Goal: Information Seeking & Learning: Learn about a topic

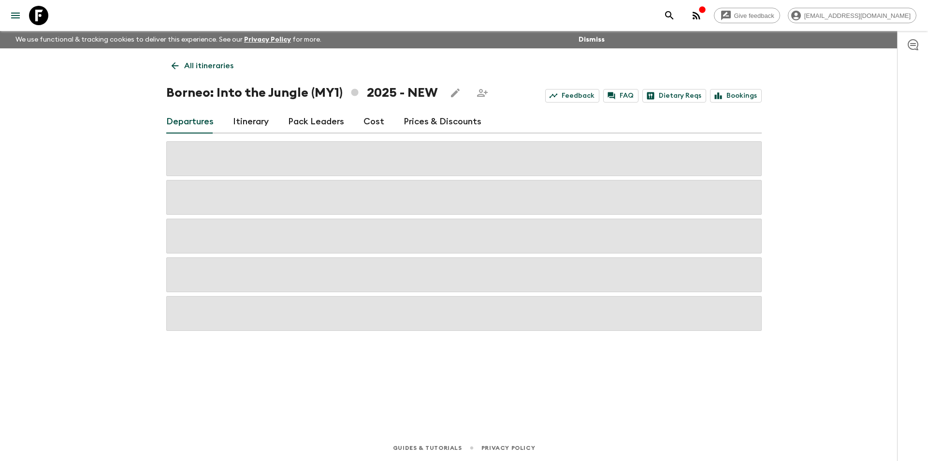
click at [367, 123] on link "Cost" at bounding box center [374, 121] width 21 height 23
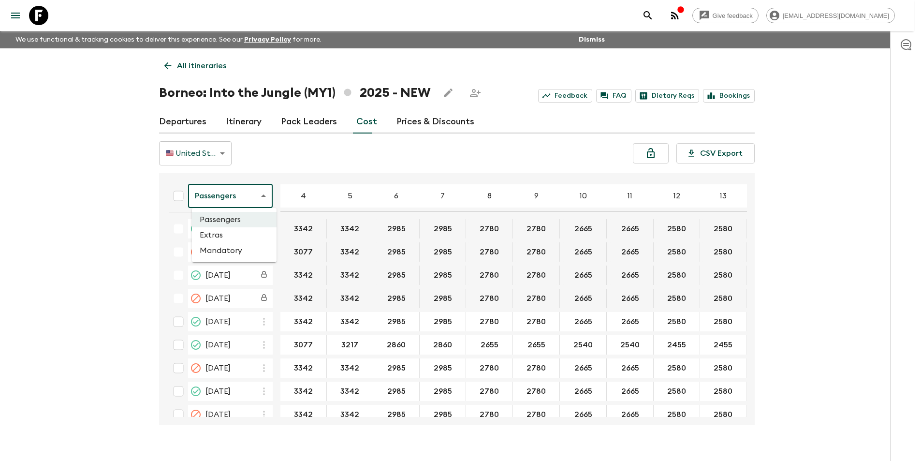
click at [253, 194] on body "Give feedback [EMAIL_ADDRESS][DOMAIN_NAME] We use functional & tracking cookies…" at bounding box center [460, 239] width 921 height 478
click at [237, 236] on li "Extras" at bounding box center [234, 234] width 85 height 15
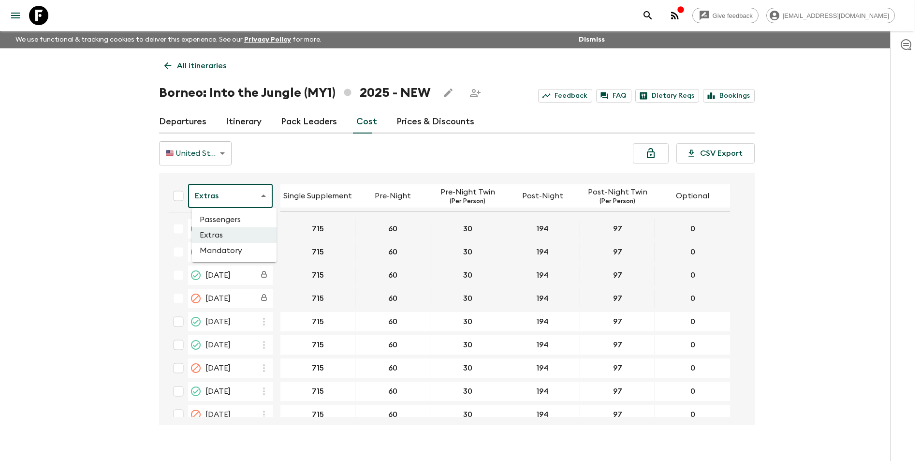
click at [224, 197] on body "Give feedback [EMAIL_ADDRESS][DOMAIN_NAME] We use functional & tracking cookies…" at bounding box center [460, 239] width 921 height 478
click at [221, 214] on li "Passengers" at bounding box center [234, 219] width 85 height 15
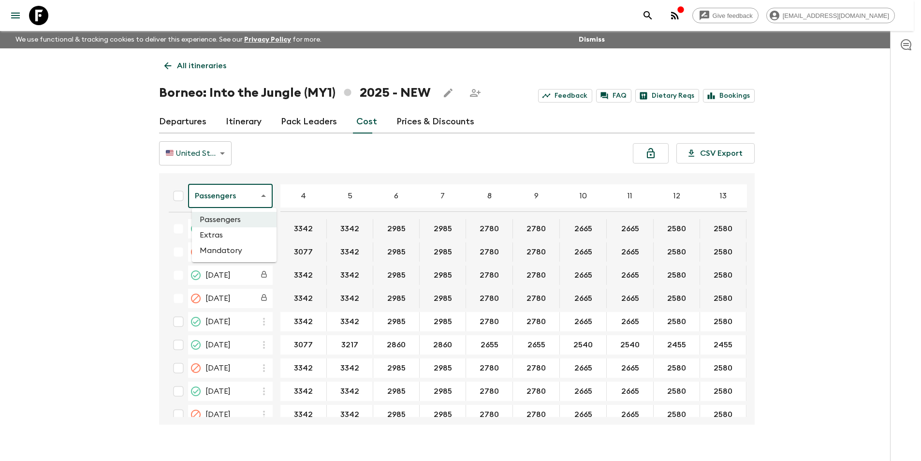
click at [231, 206] on body "Give feedback [EMAIL_ADDRESS][DOMAIN_NAME] We use functional & tracking cookies…" at bounding box center [460, 239] width 921 height 478
click at [229, 239] on li "Extras" at bounding box center [234, 234] width 85 height 15
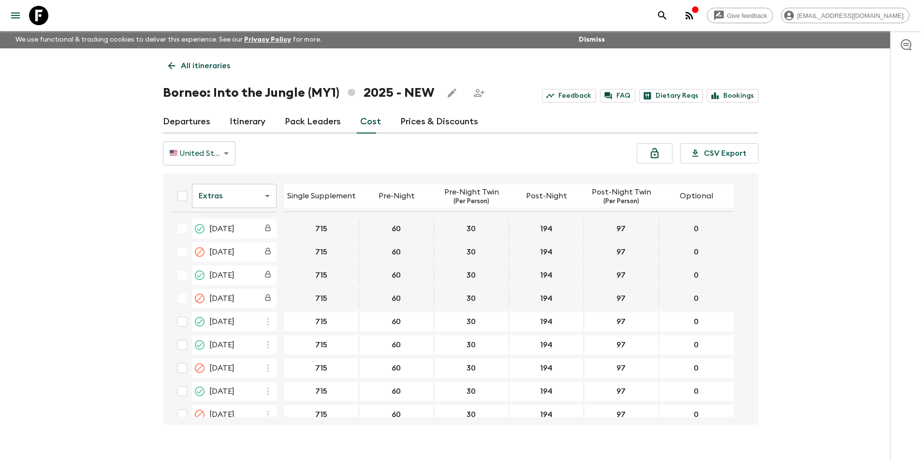
scroll to position [34, 0]
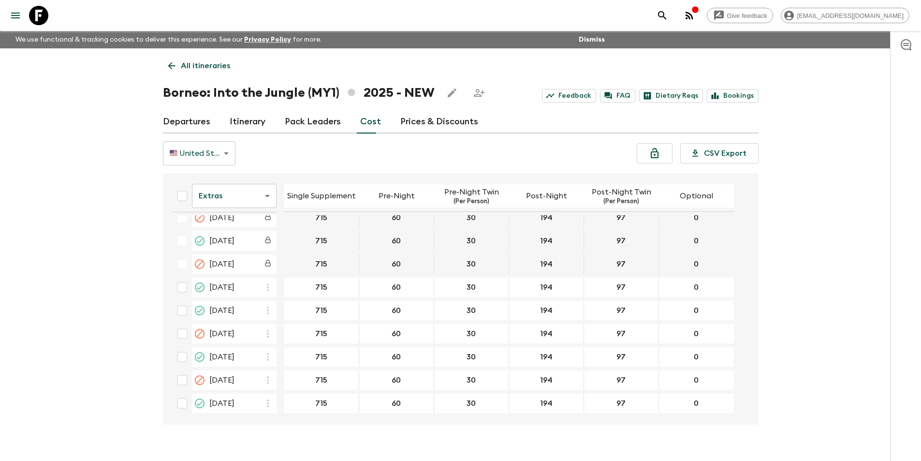
click at [255, 210] on th "Extras extrasCost ​" at bounding box center [224, 198] width 119 height 34
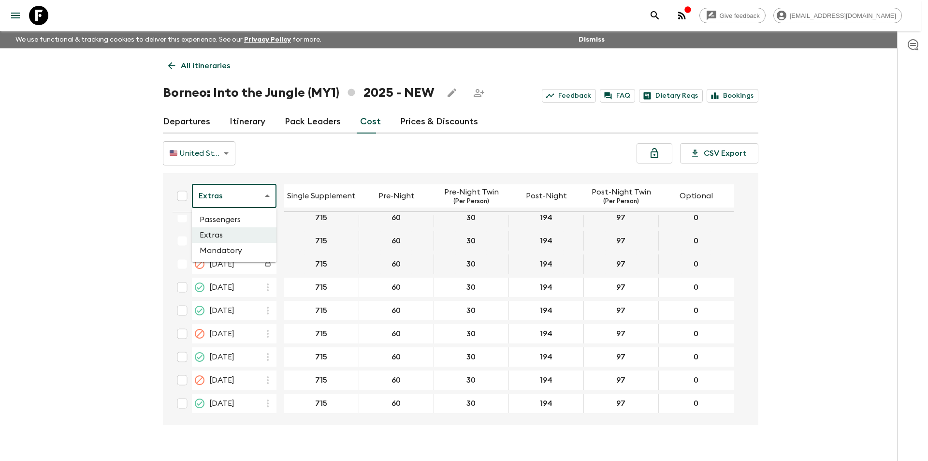
click at [254, 198] on body "Give feedback [EMAIL_ADDRESS][DOMAIN_NAME] We use functional & tracking cookies…" at bounding box center [464, 239] width 928 height 478
click at [251, 223] on li "Passengers" at bounding box center [234, 219] width 85 height 15
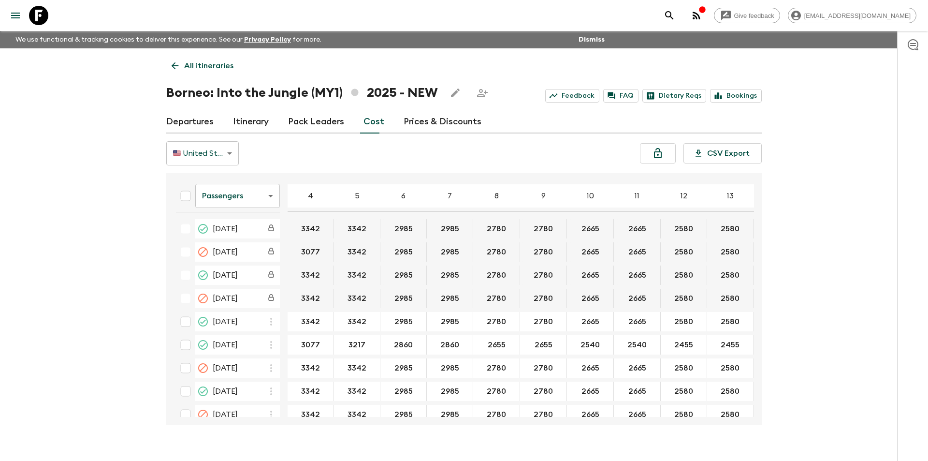
click at [215, 192] on body "Give feedback [EMAIL_ADDRESS][DOMAIN_NAME] We use functional & tracking cookies…" at bounding box center [464, 239] width 928 height 478
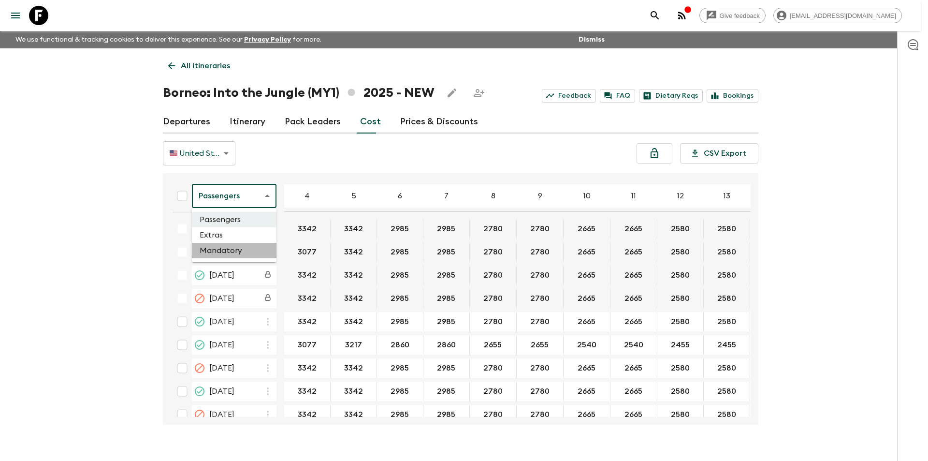
click at [221, 247] on li "Mandatory" at bounding box center [234, 250] width 85 height 15
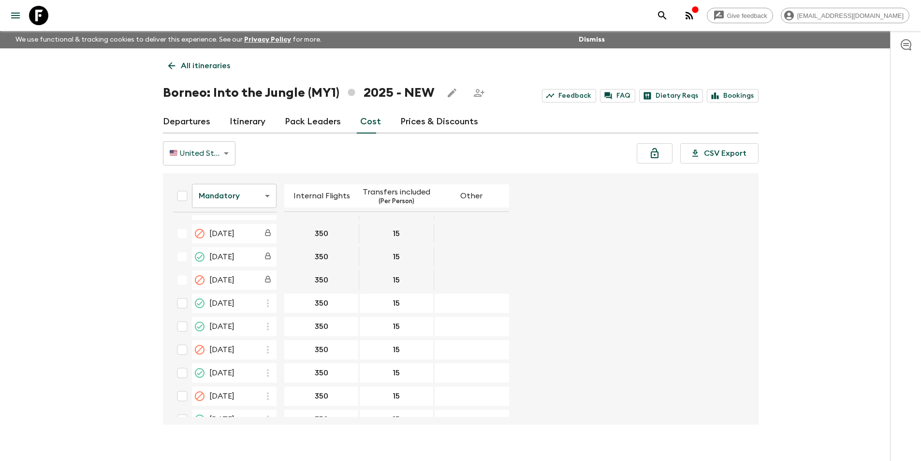
scroll to position [34, 0]
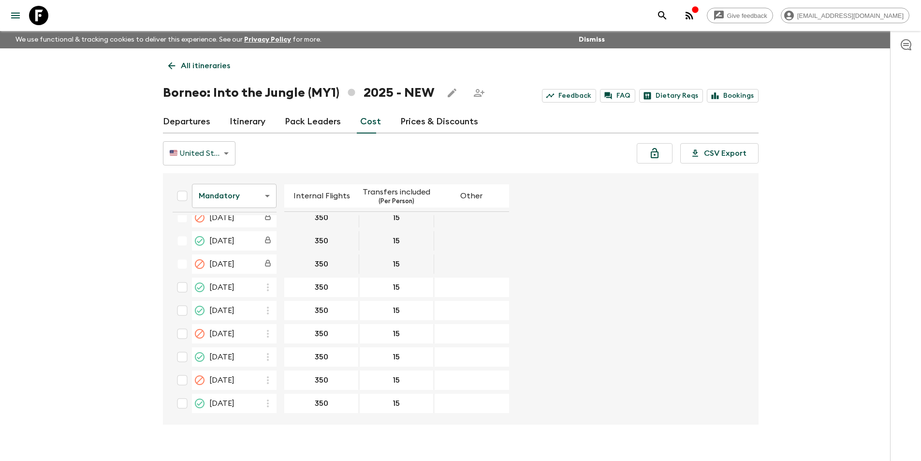
click at [189, 123] on link "Departures" at bounding box center [186, 121] width 47 height 23
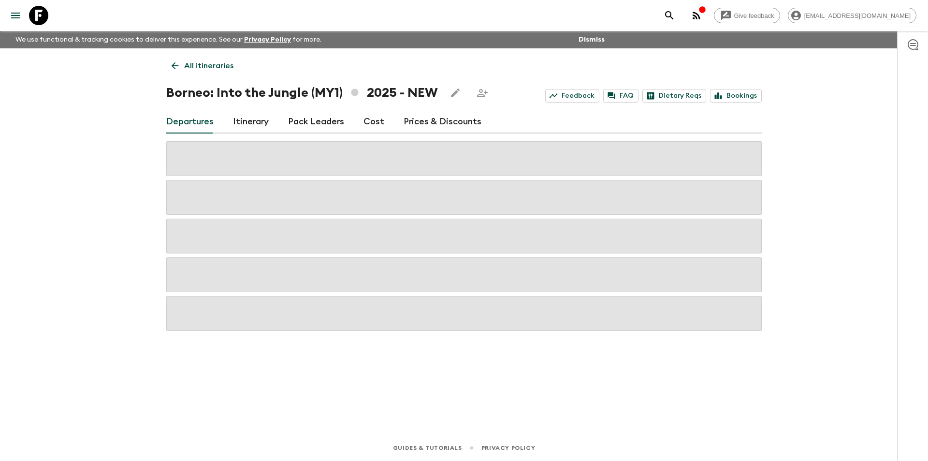
click at [171, 66] on icon at bounding box center [175, 65] width 11 height 11
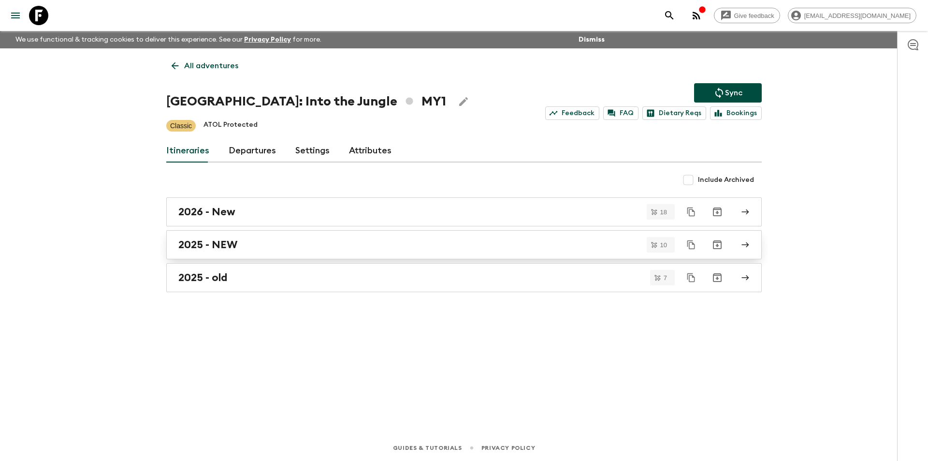
click at [285, 243] on div "2025 - NEW" at bounding box center [454, 244] width 553 height 13
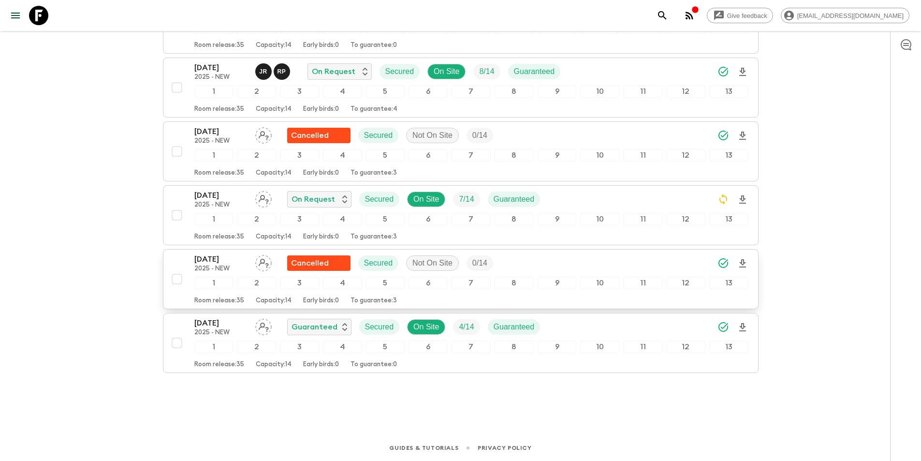
scroll to position [226, 0]
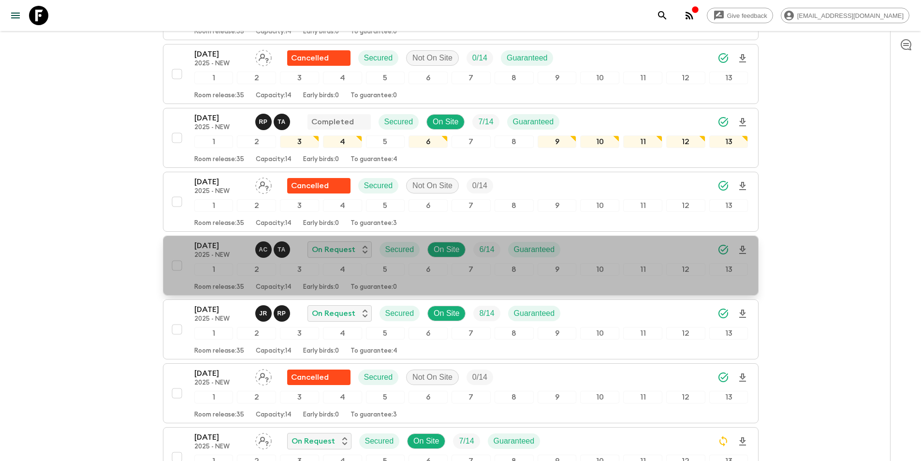
click at [209, 254] on p "2025 - NEW" at bounding box center [220, 255] width 53 height 8
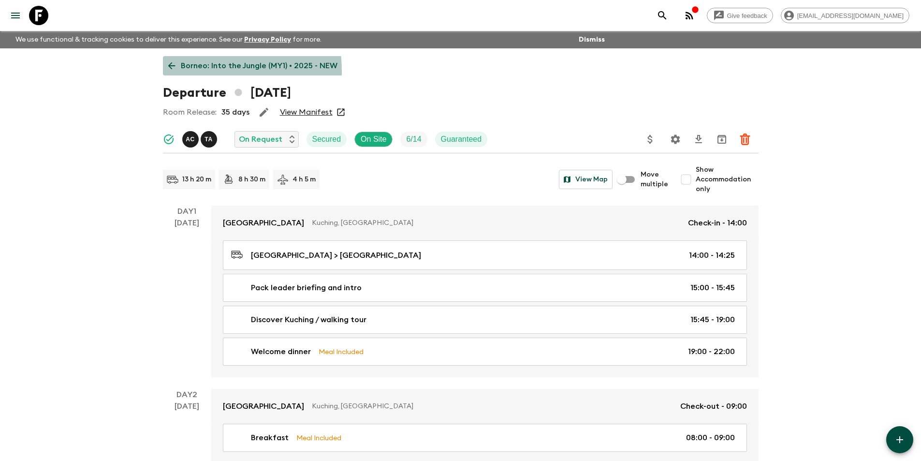
click at [172, 72] on link "Borneo: Into the Jungle (MY1) • 2025 - NEW" at bounding box center [253, 65] width 180 height 19
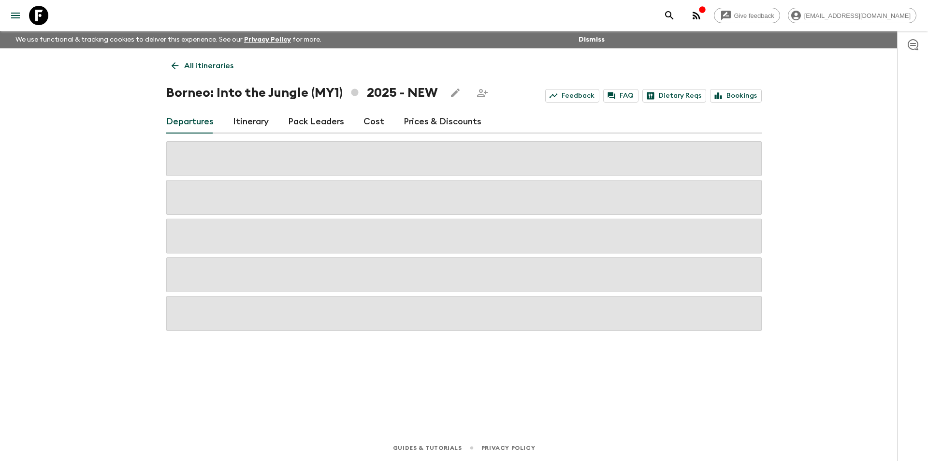
click at [372, 128] on link "Cost" at bounding box center [374, 121] width 21 height 23
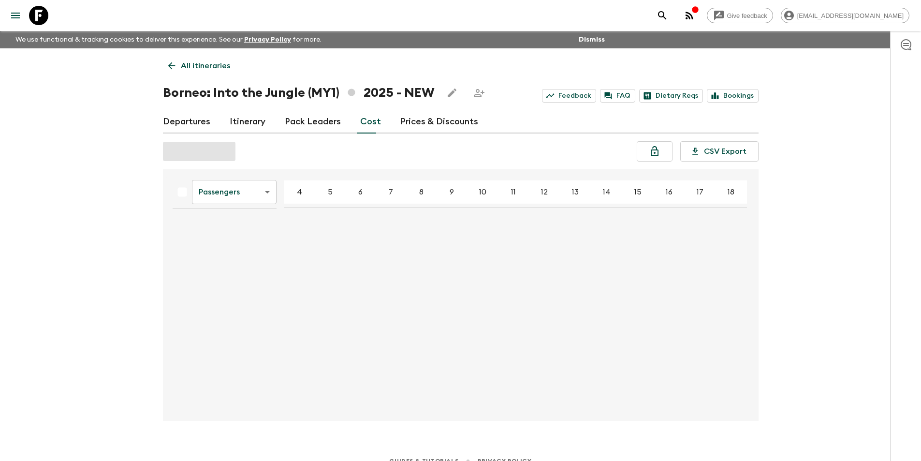
click at [222, 194] on body "Give feedback [EMAIL_ADDRESS][DOMAIN_NAME] We use functional & tracking cookies…" at bounding box center [460, 237] width 921 height 474
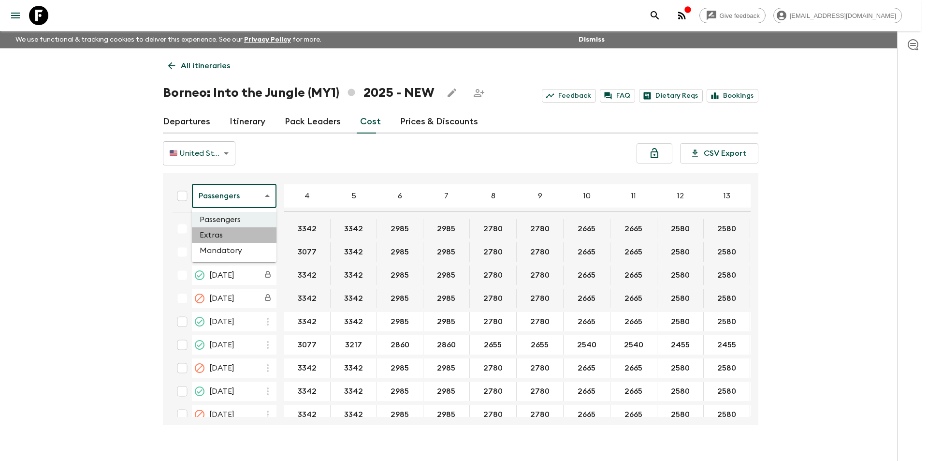
click at [227, 235] on li "Extras" at bounding box center [234, 234] width 85 height 15
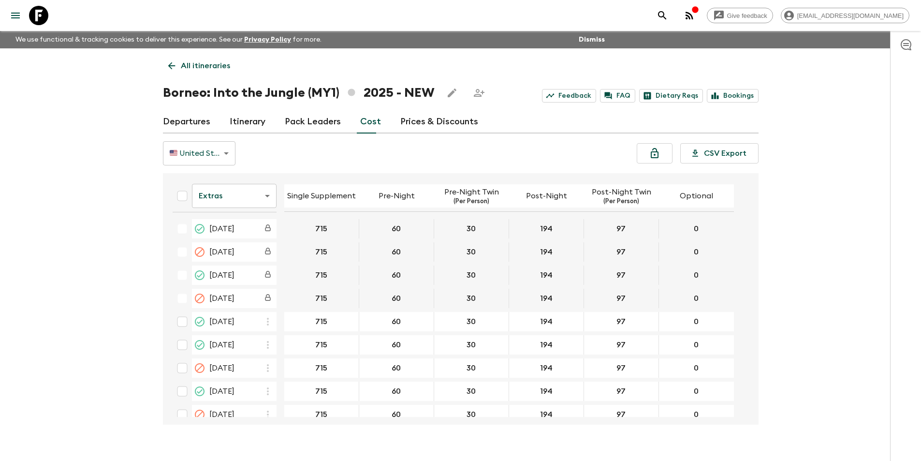
scroll to position [34, 0]
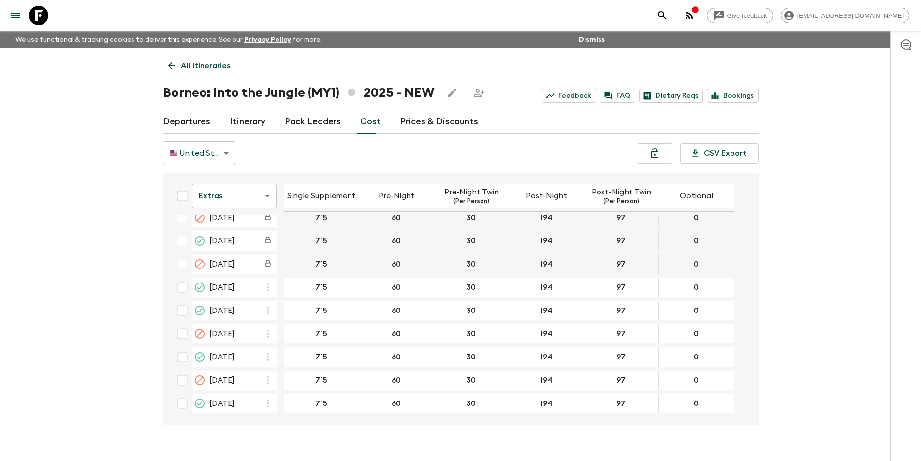
click at [235, 197] on body "Give feedback [EMAIL_ADDRESS][DOMAIN_NAME] We use functional & tracking cookies…" at bounding box center [460, 239] width 921 height 478
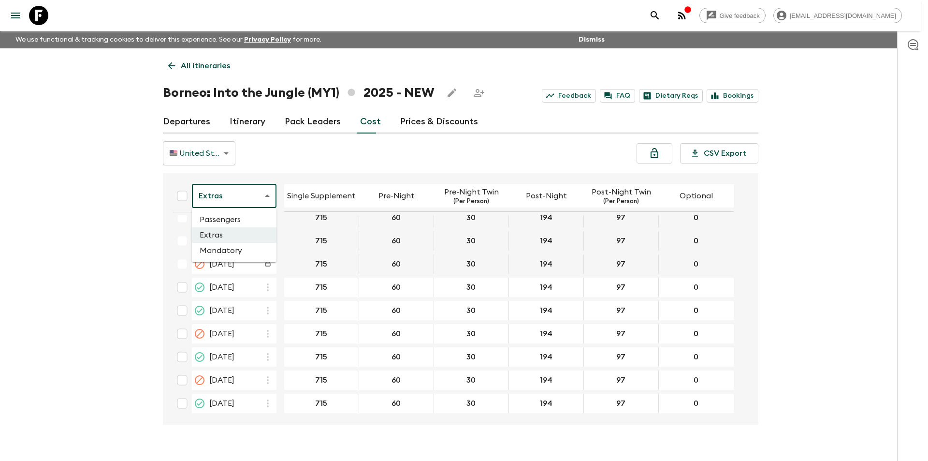
click at [247, 251] on li "Mandatory" at bounding box center [234, 250] width 85 height 15
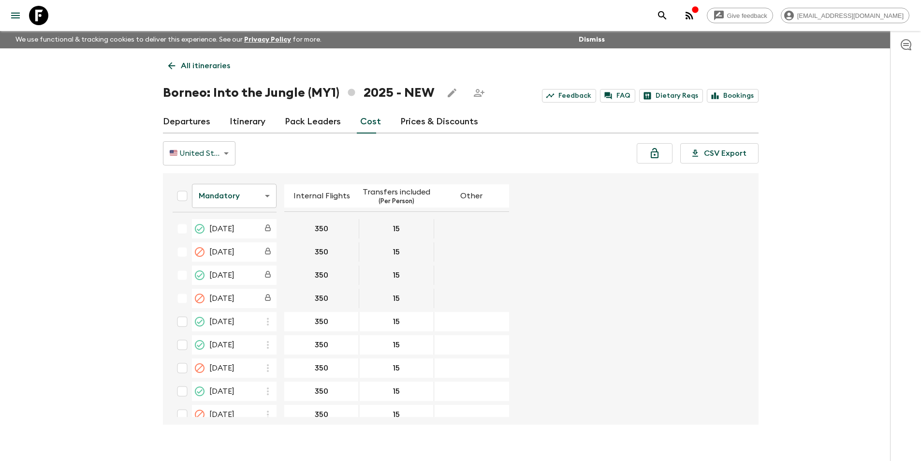
click at [226, 204] on body "Give feedback [EMAIL_ADDRESS][DOMAIN_NAME] We use functional & tracking cookies…" at bounding box center [460, 239] width 921 height 478
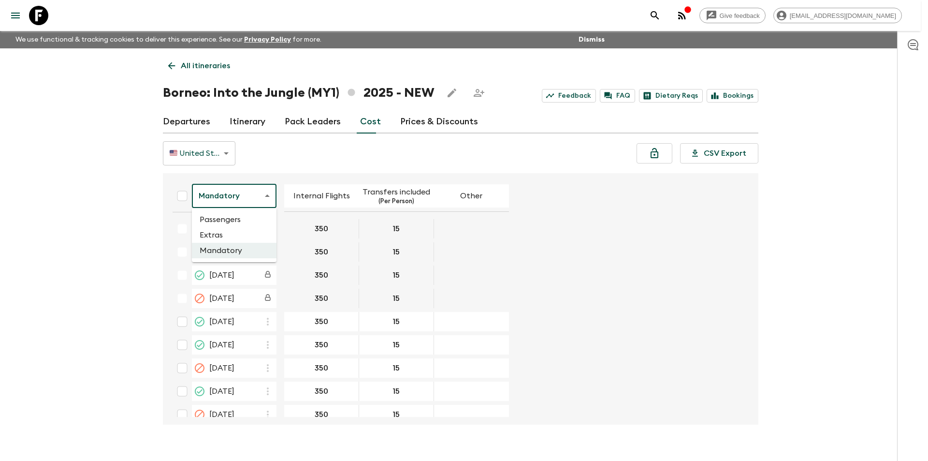
click at [240, 218] on li "Passengers" at bounding box center [234, 219] width 85 height 15
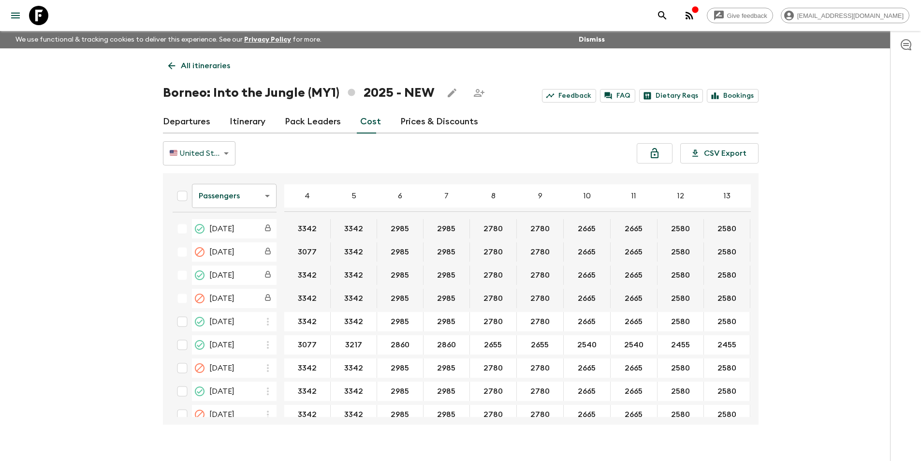
click at [235, 188] on body "Give feedback [EMAIL_ADDRESS][DOMAIN_NAME] We use functional & tracking cookies…" at bounding box center [460, 239] width 921 height 478
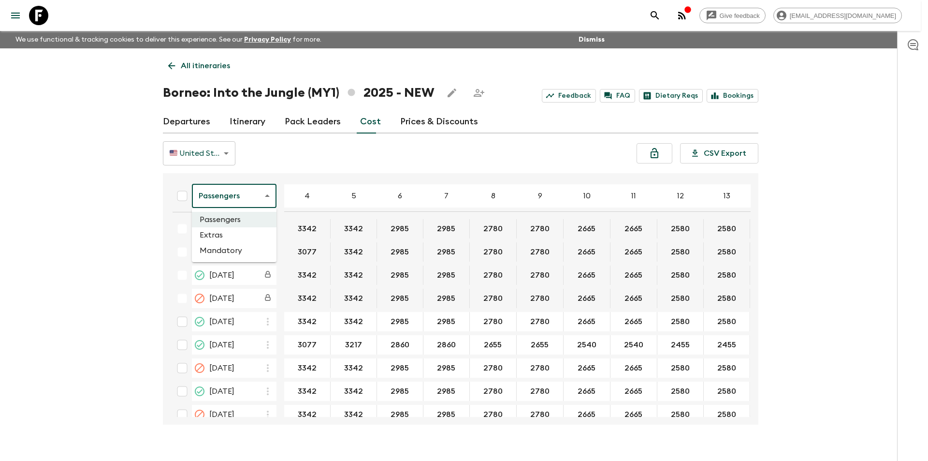
click at [235, 232] on li "Extras" at bounding box center [234, 234] width 85 height 15
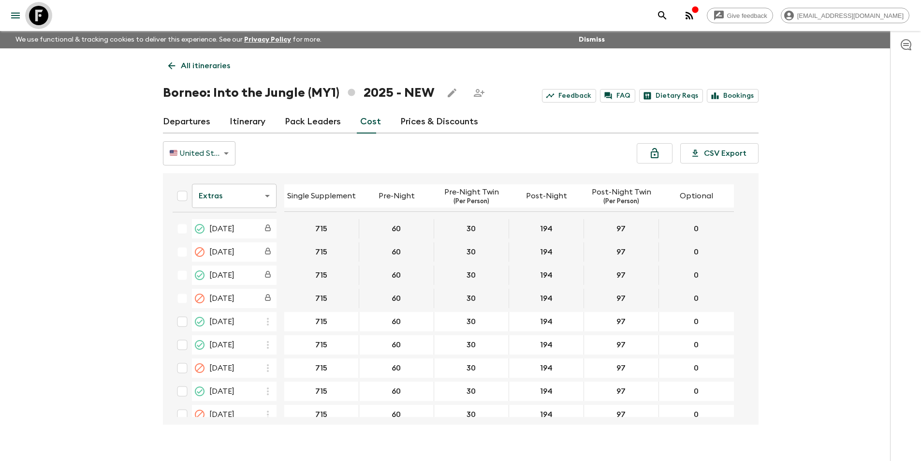
click at [44, 18] on icon at bounding box center [38, 15] width 19 height 19
